Goal: Transaction & Acquisition: Purchase product/service

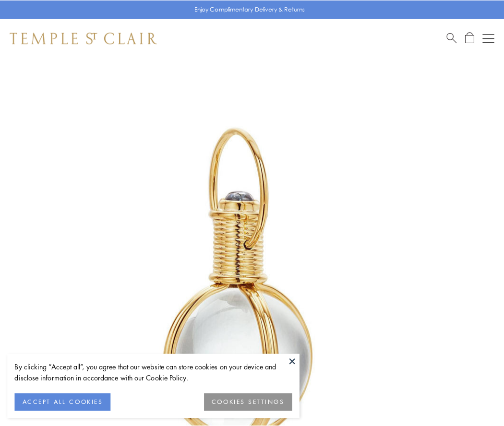
scroll to position [250, 0]
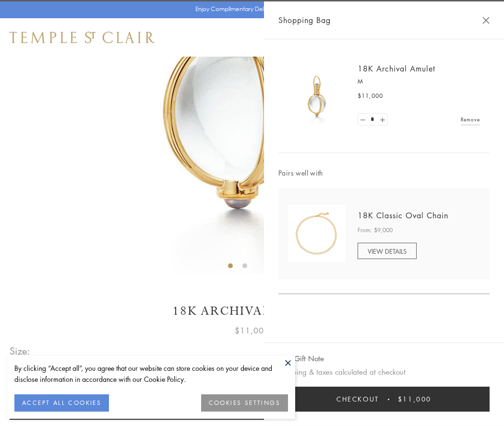
click at [384, 399] on button "Checkout $11,000" at bounding box center [383, 399] width 211 height 25
